Goal: Check status

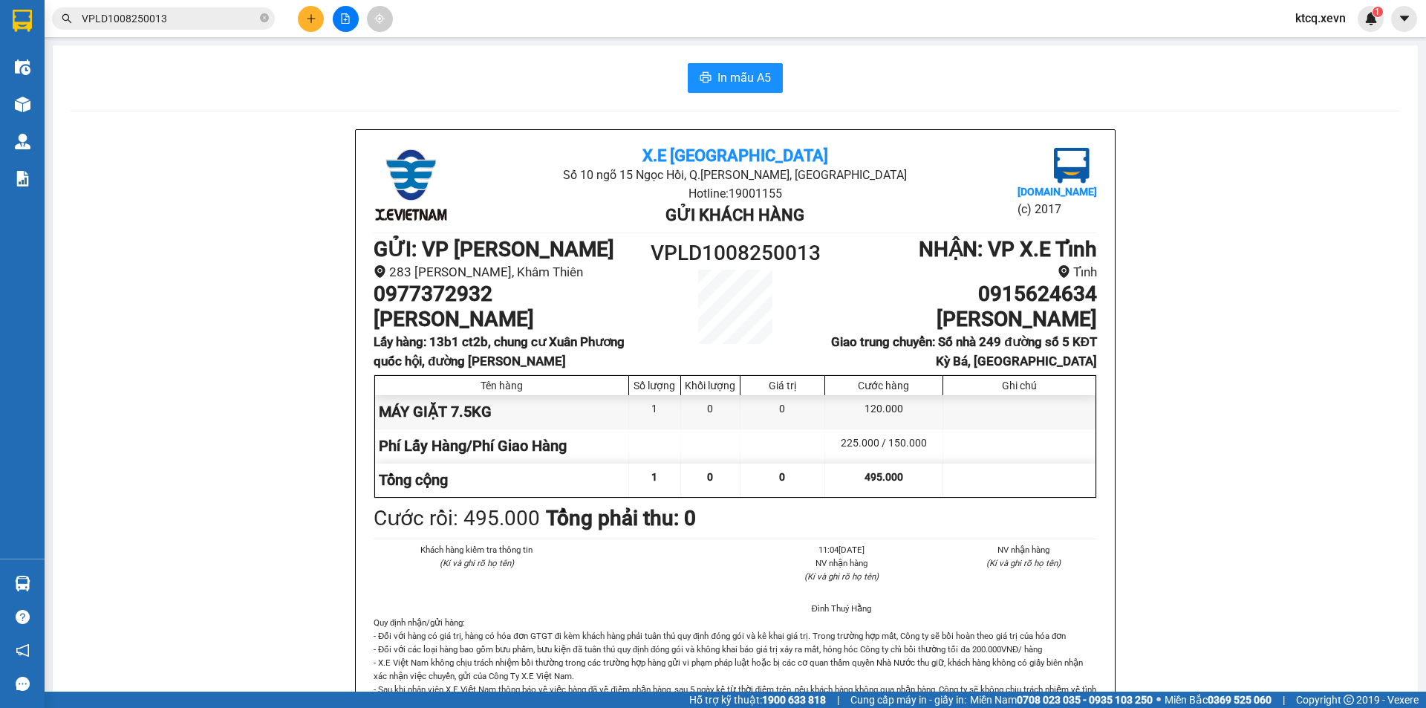
drag, startPoint x: 209, startPoint y: 213, endPoint x: 201, endPoint y: 142, distance: 71.7
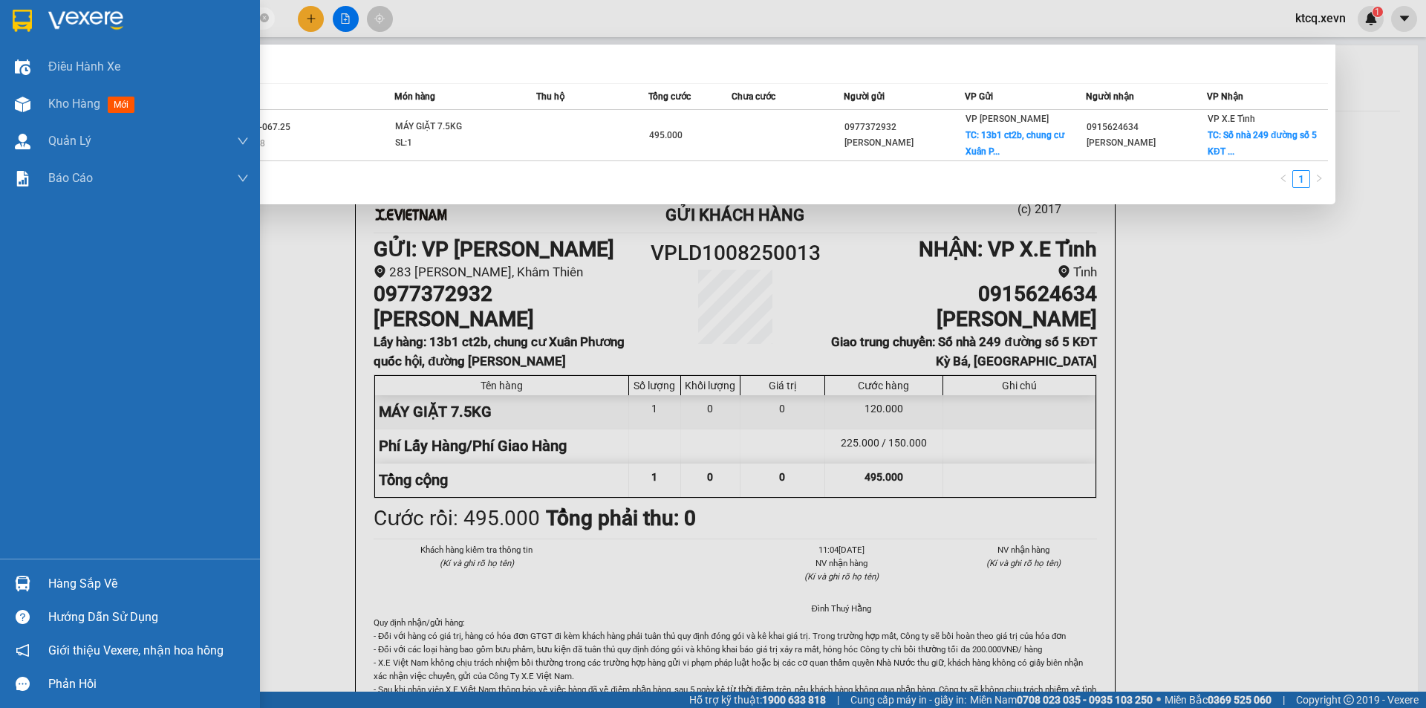
drag, startPoint x: 212, startPoint y: 23, endPoint x: 0, endPoint y: 30, distance: 212.5
click at [0, 30] on section "Kết quả tìm kiếm ( 1 ) Bộ lọc Mã ĐH Trạng thái Món hàng Thu hộ Tổng cước Chưa c…" at bounding box center [713, 354] width 1426 height 708
paste input "NĐ0807250151"
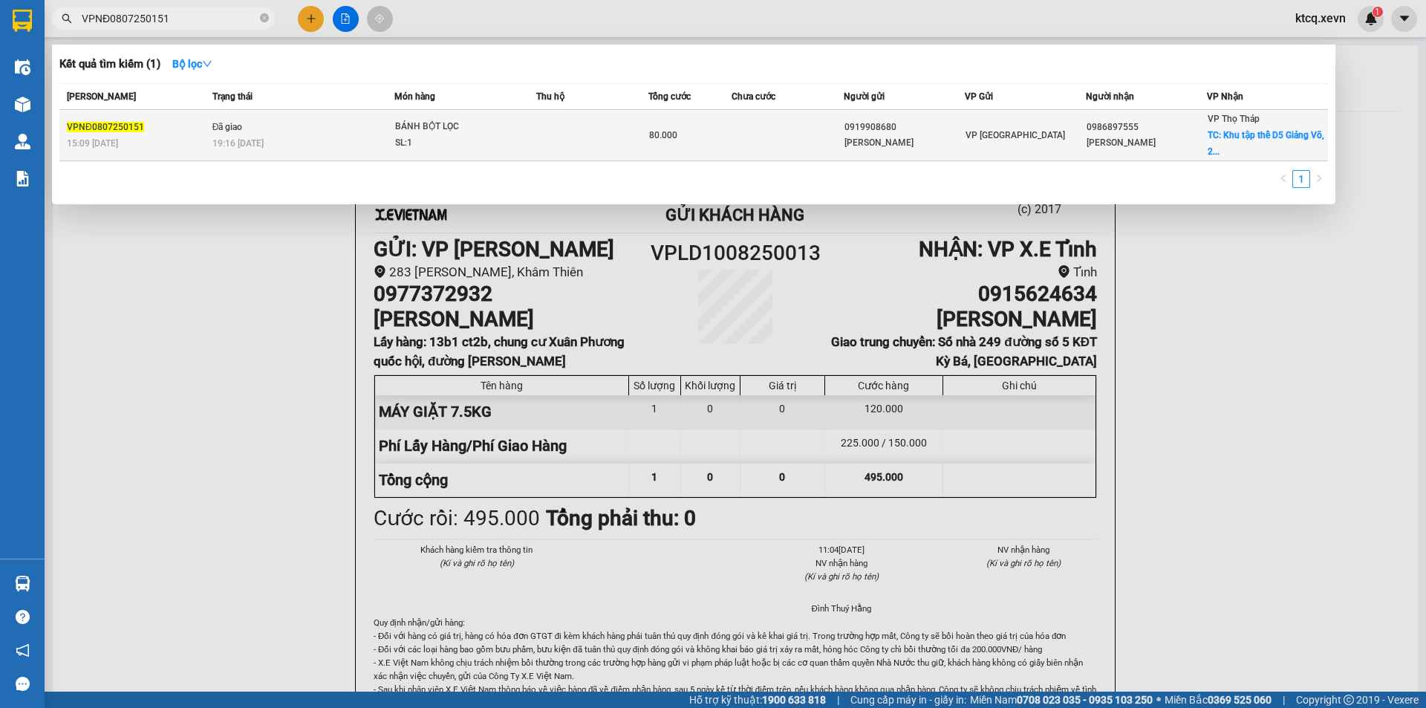
type input "VPNĐ0807250151"
click at [421, 133] on div "BÁNH BỘT LỌC" at bounding box center [450, 127] width 111 height 16
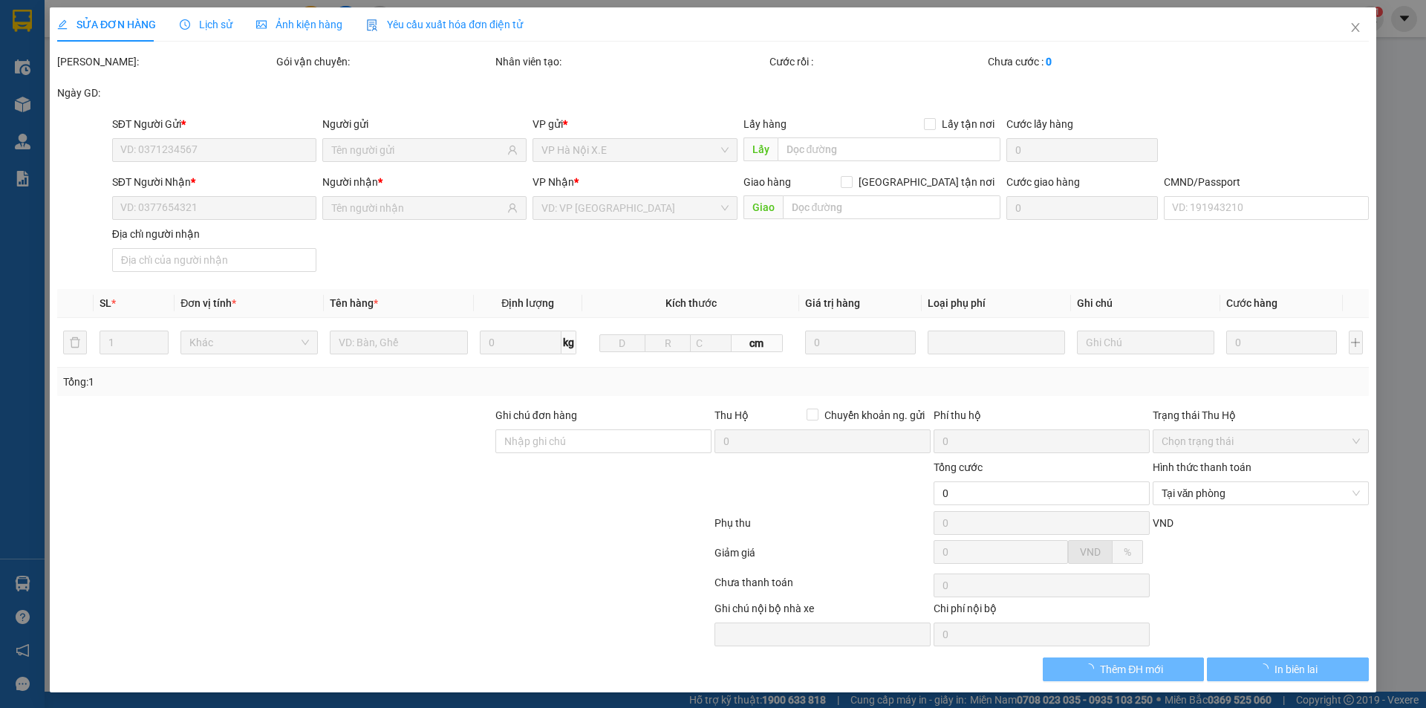
type input "0919908680"
type input "[PERSON_NAME]"
type input "0986897555"
type input "[PERSON_NAME]"
checkbox input "true"
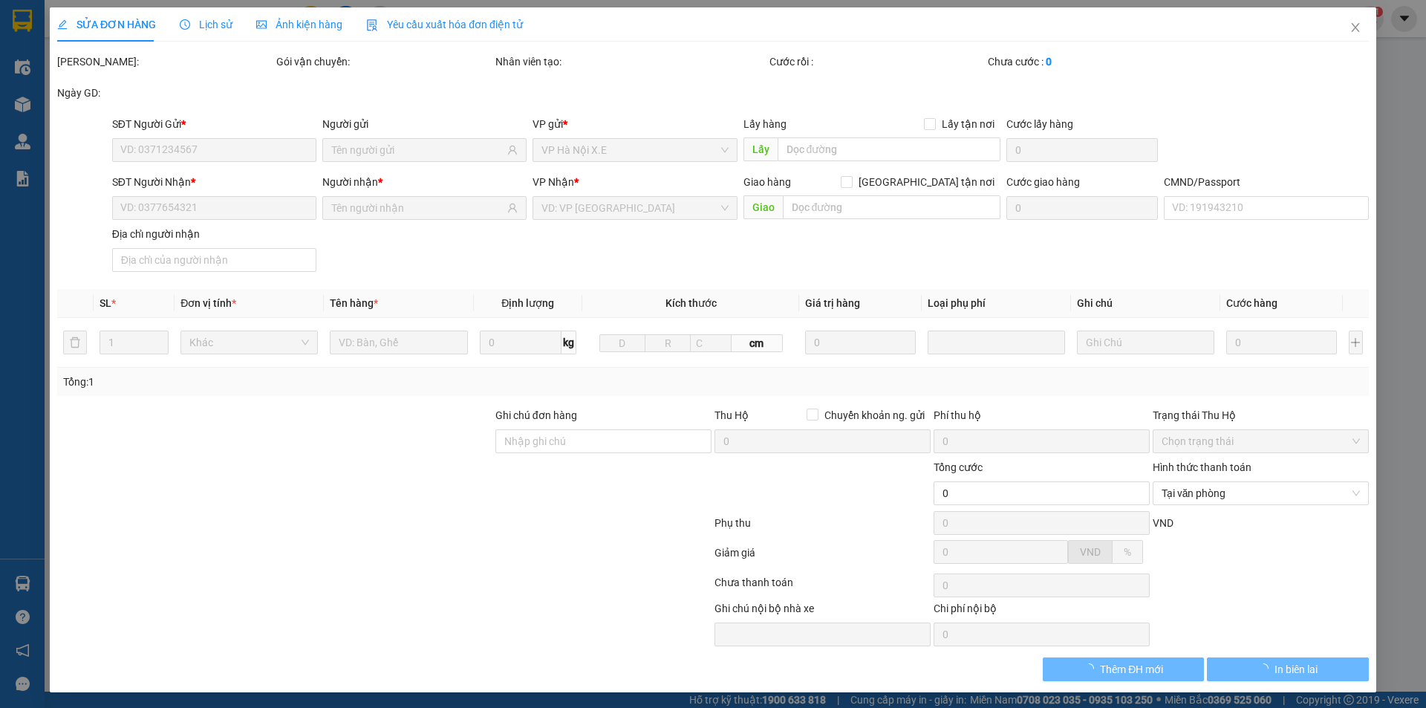
type input "Khu tập thể D5 Giảng Võ, 2RGC+JHC, D5, Khu tập thể Giảng Võ, [GEOGRAPHIC_DATA],…"
type input "50.000"
type input "001080002108 [PERSON_NAME]"
type input "80.000"
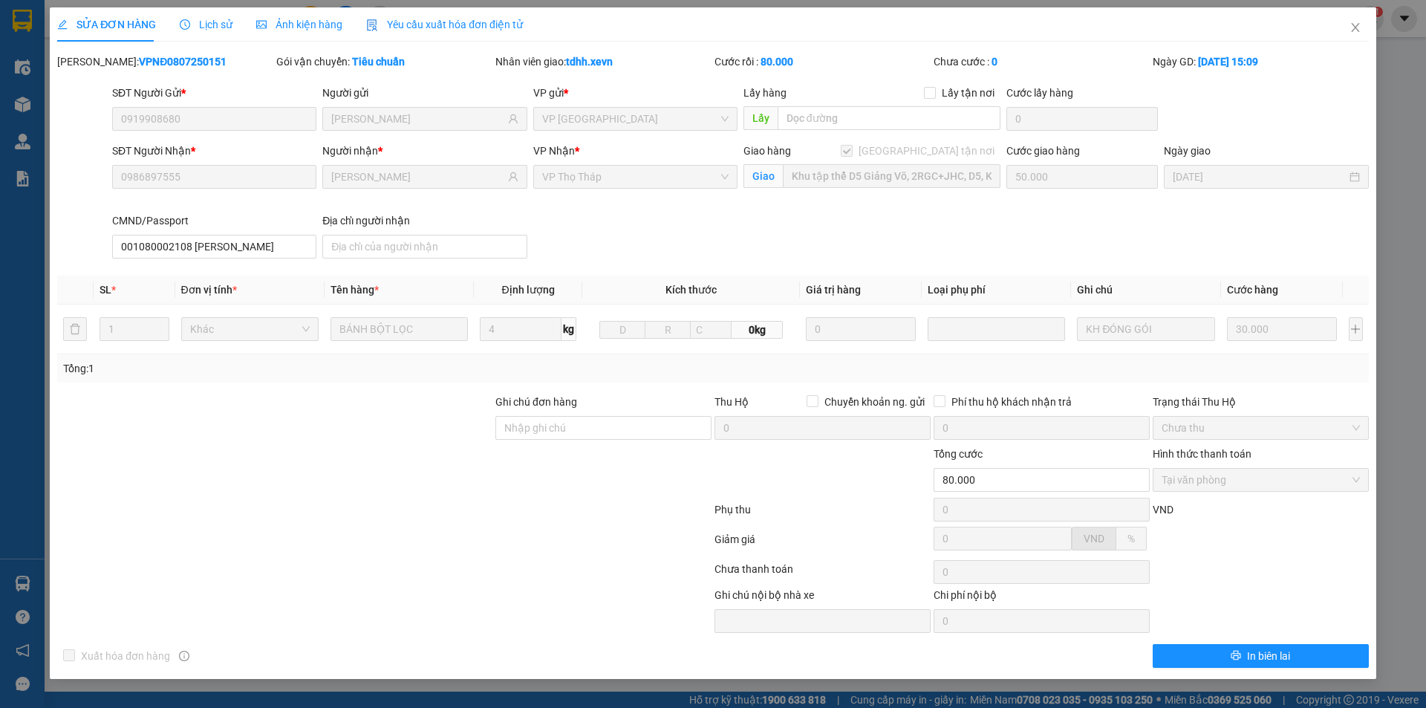
click at [216, 19] on span "Lịch sử" at bounding box center [206, 25] width 53 height 12
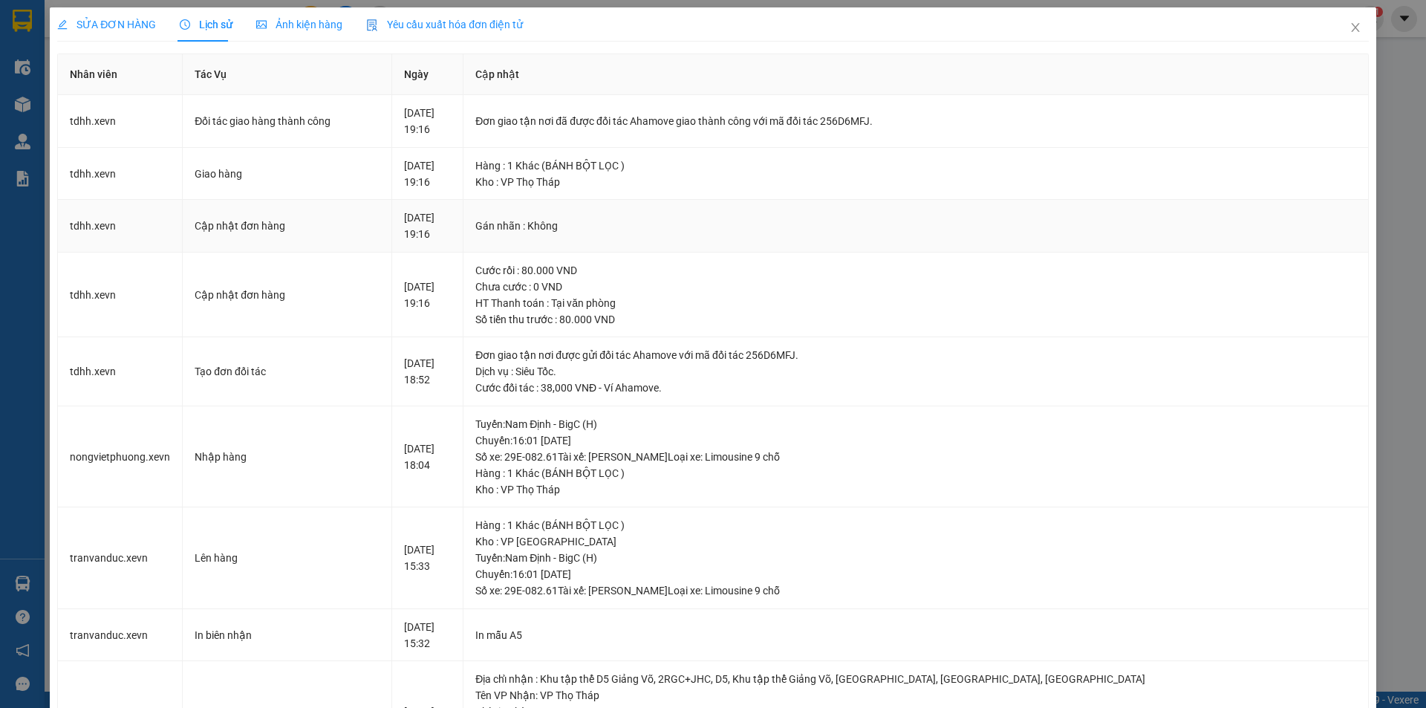
click at [1176, 218] on div "Gán nhãn : Không" at bounding box center [915, 226] width 881 height 16
click at [1349, 33] on icon "close" at bounding box center [1355, 28] width 12 height 12
